Goal: Task Accomplishment & Management: Use online tool/utility

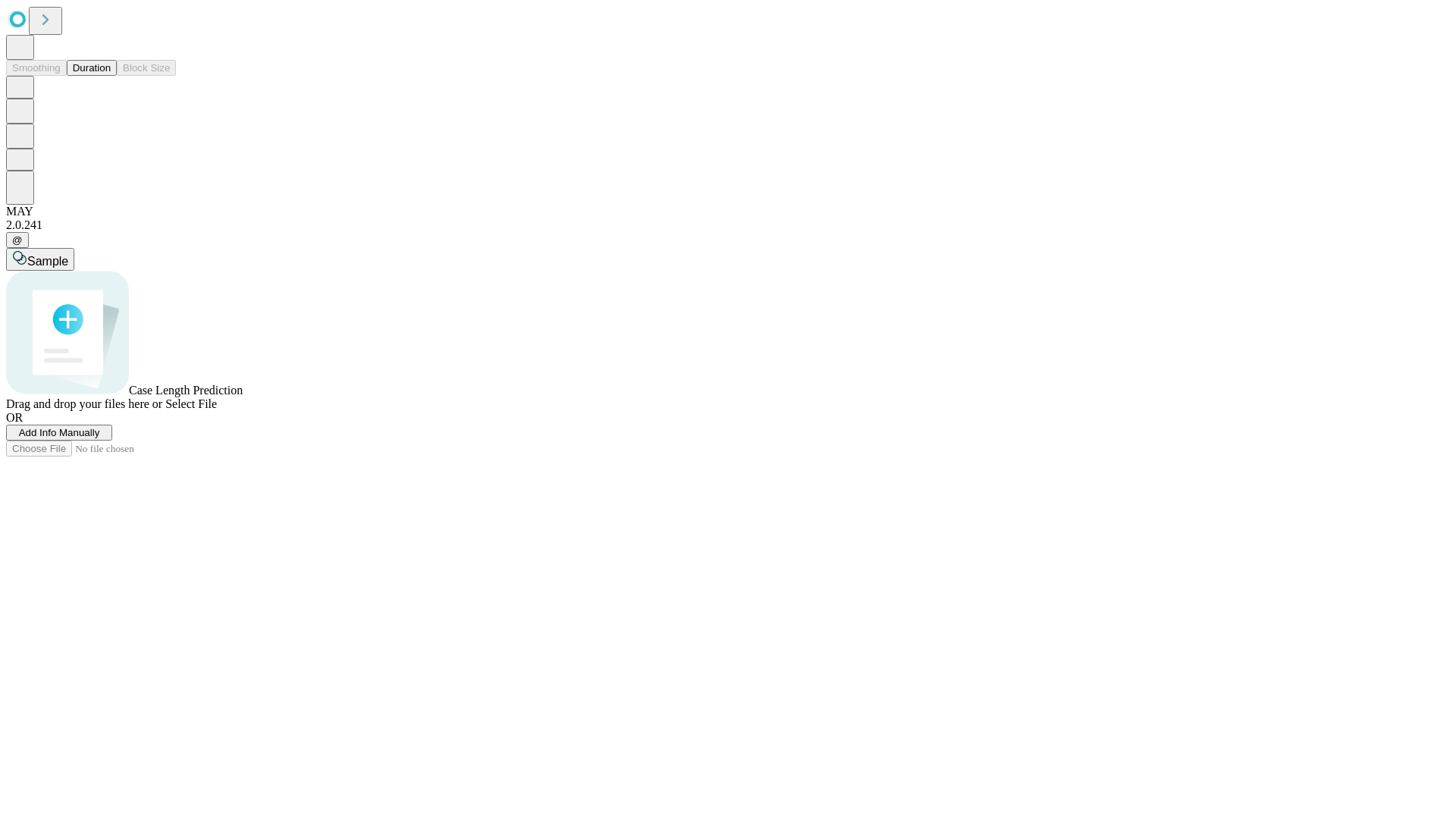
click at [111, 76] on button "Duration" at bounding box center [91, 67] width 50 height 16
click at [100, 439] on span "Add Info Manually" at bounding box center [60, 432] width 81 height 11
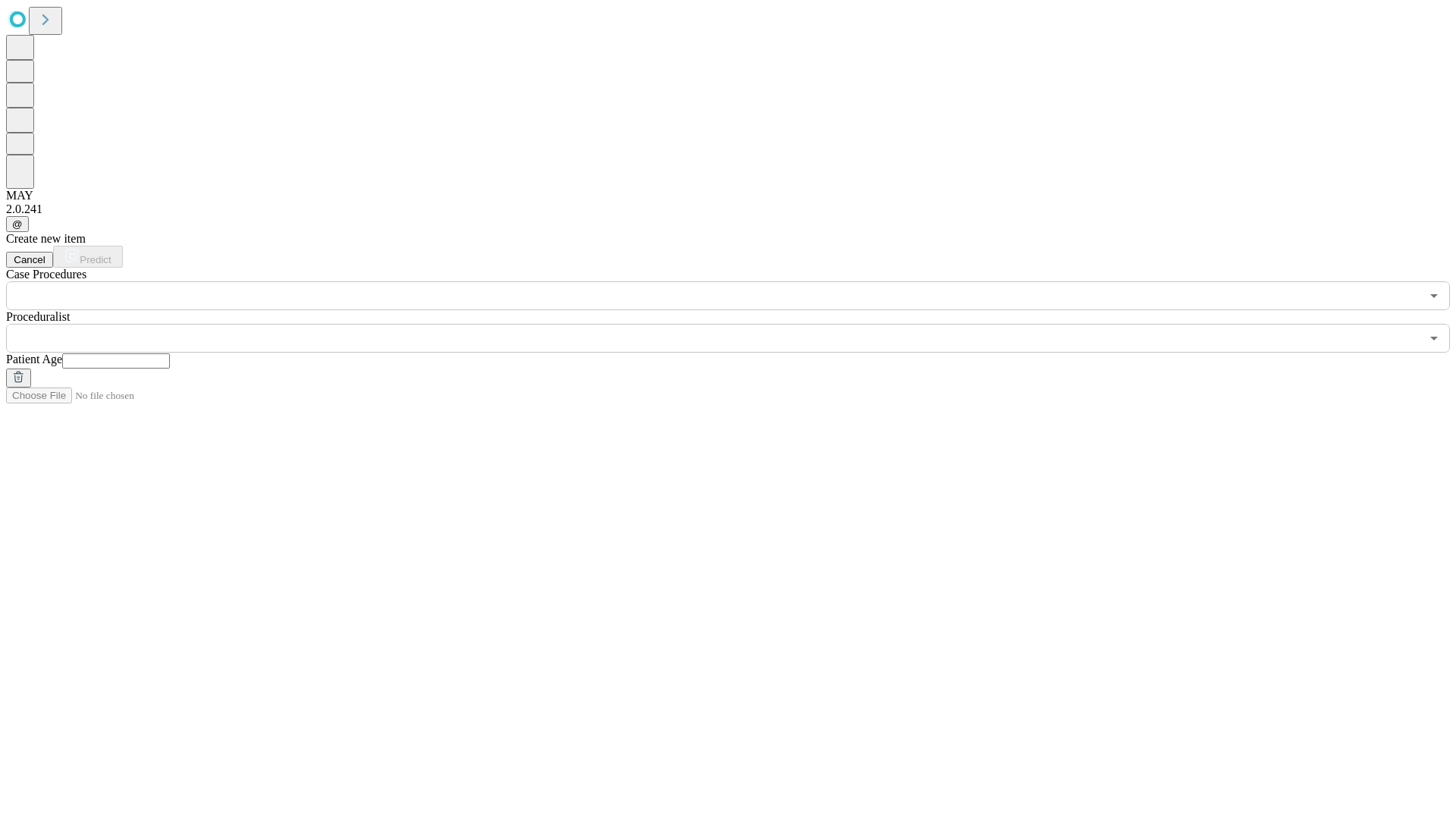
click at [170, 354] on input "text" at bounding box center [116, 361] width 108 height 15
